Goal: Task Accomplishment & Management: Complete application form

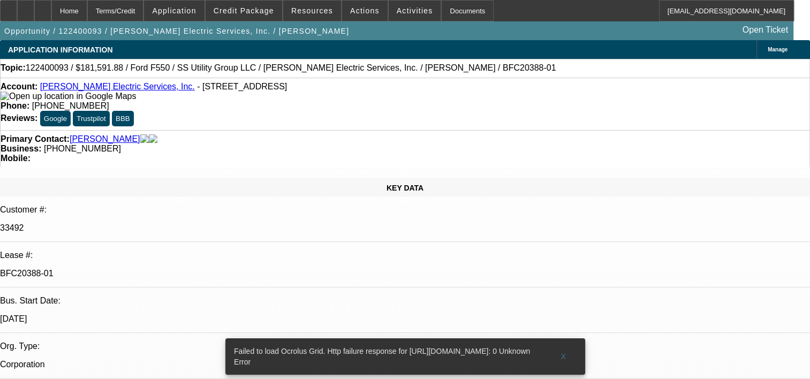
select select "0.1"
select select "0"
select select "0.1"
select select "0"
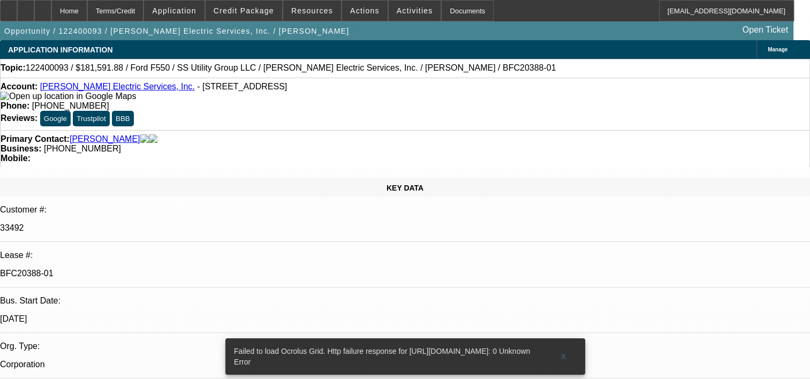
select select "0"
select select "0.2"
select select "2"
select select "0"
select select "0.15"
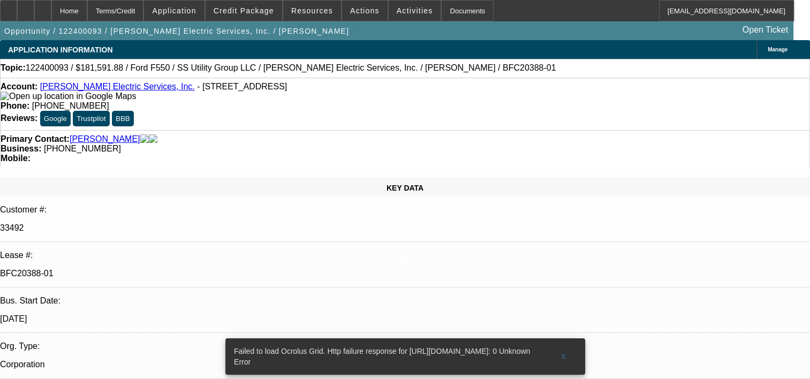
select select "0"
select select "1"
select select "6"
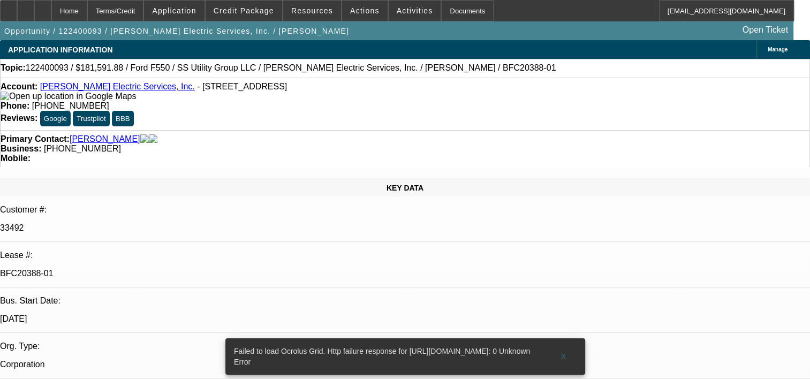
select select "1"
select select "6"
select select "1"
select select "2"
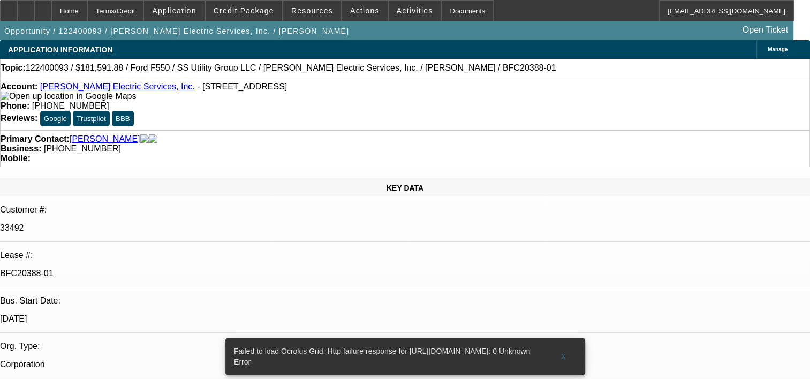
select select "6"
select select "1"
select select "6"
